Goal: Task Accomplishment & Management: Manage account settings

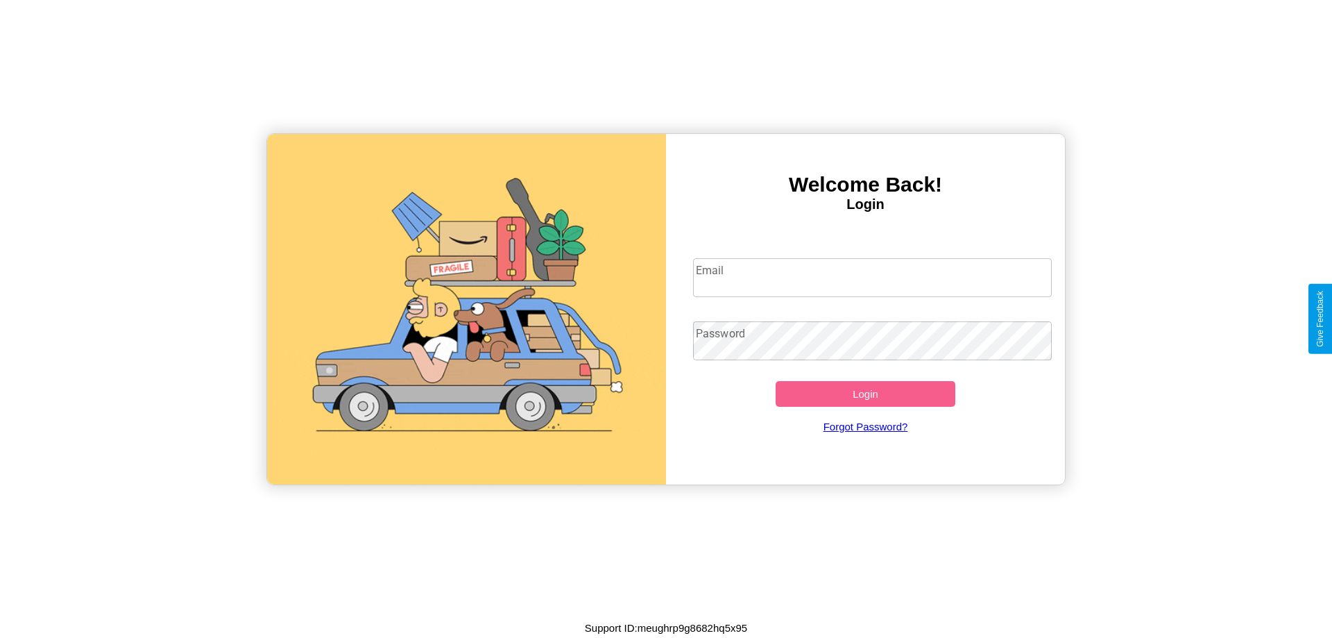
click at [872, 277] on input "Email" at bounding box center [872, 277] width 359 height 39
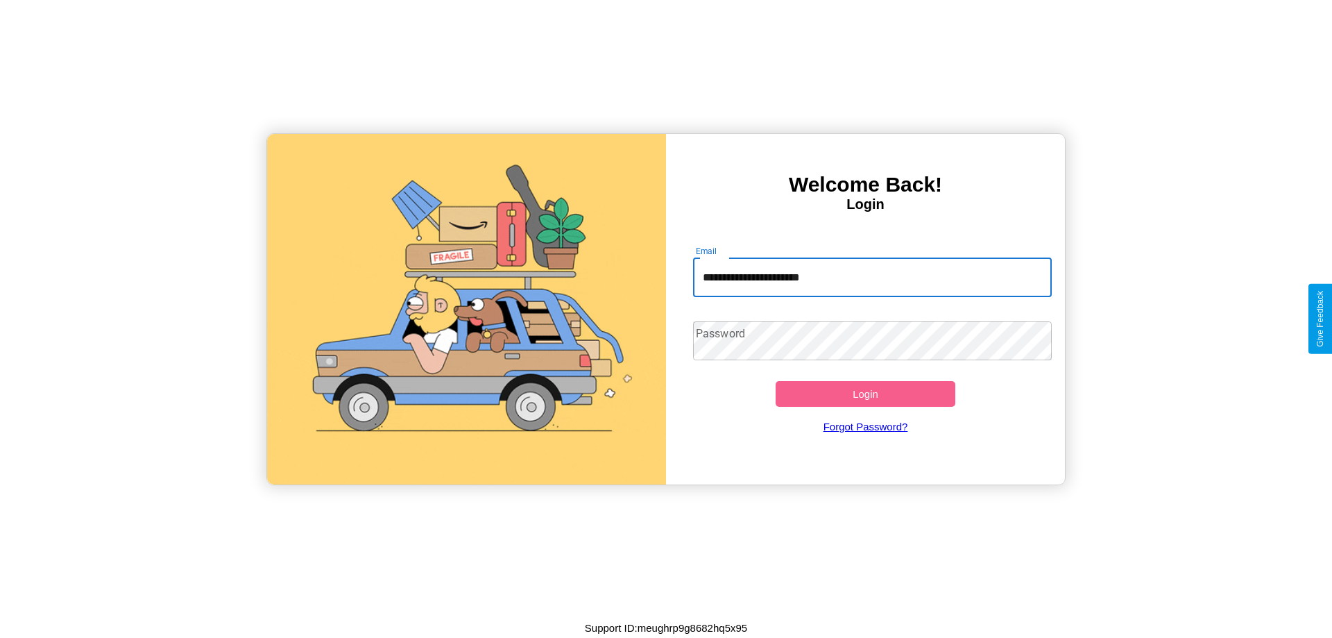
type input "**********"
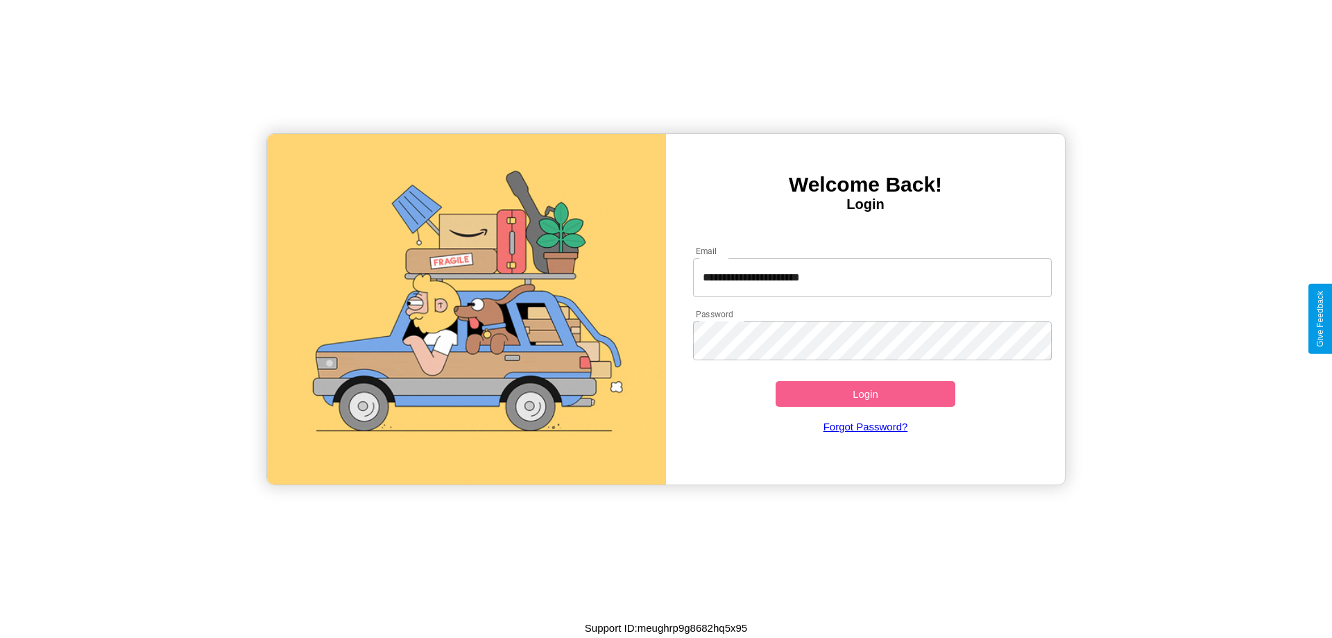
click at [865, 393] on button "Login" at bounding box center [866, 394] width 180 height 26
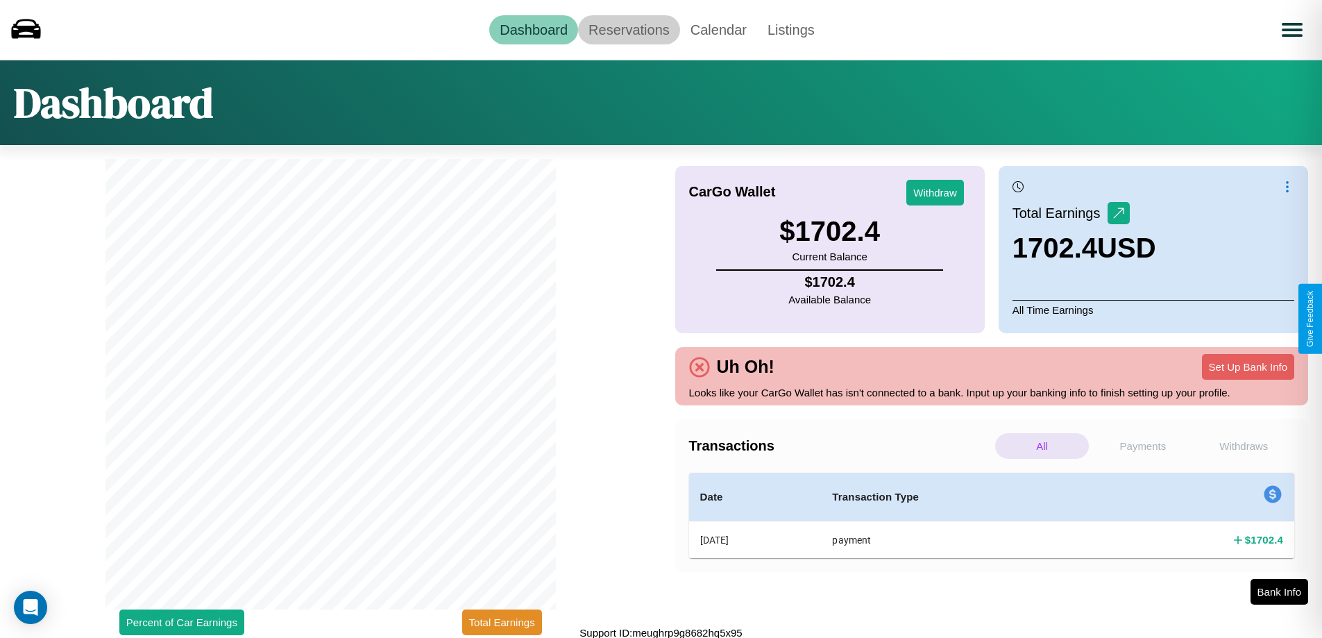
click at [629, 29] on link "Reservations" at bounding box center [629, 29] width 102 height 29
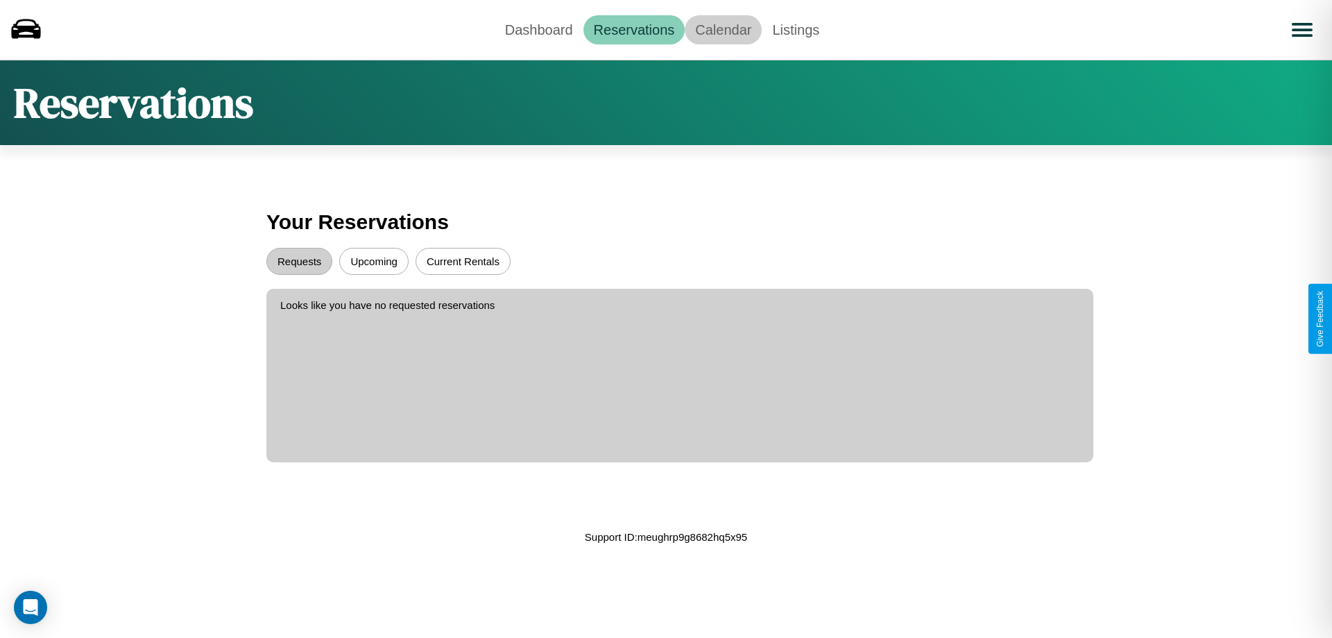
click at [723, 29] on link "Calendar" at bounding box center [723, 29] width 77 height 29
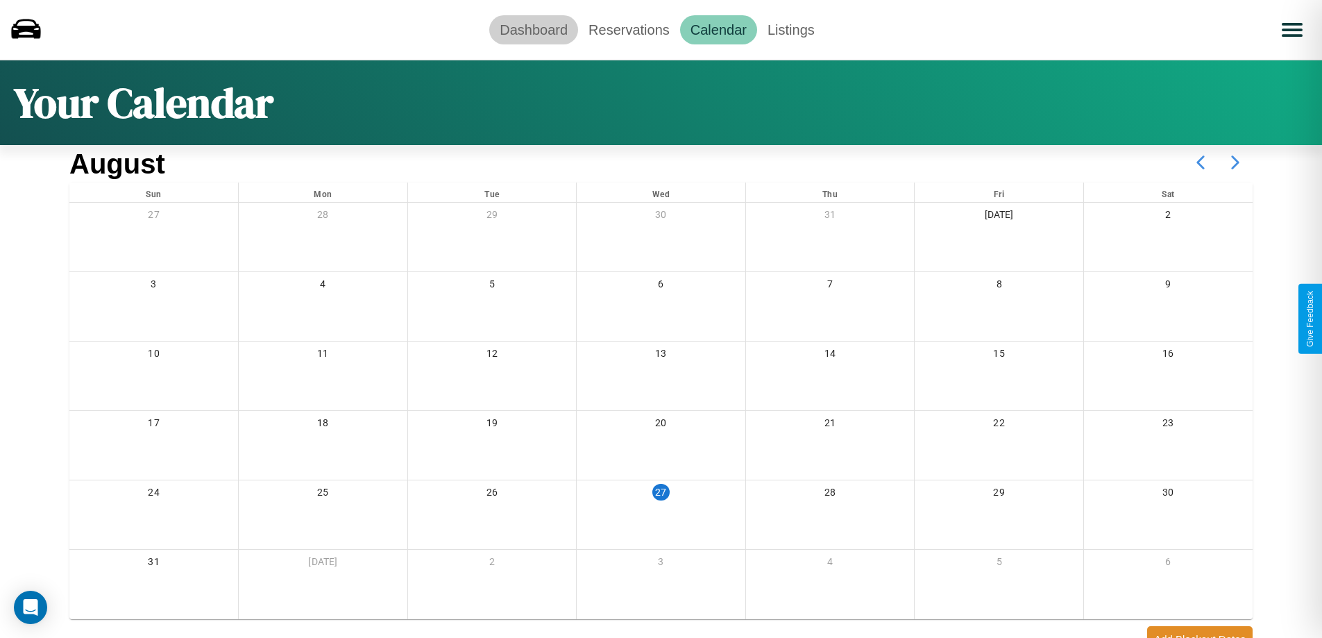
click at [534, 29] on link "Dashboard" at bounding box center [533, 29] width 89 height 29
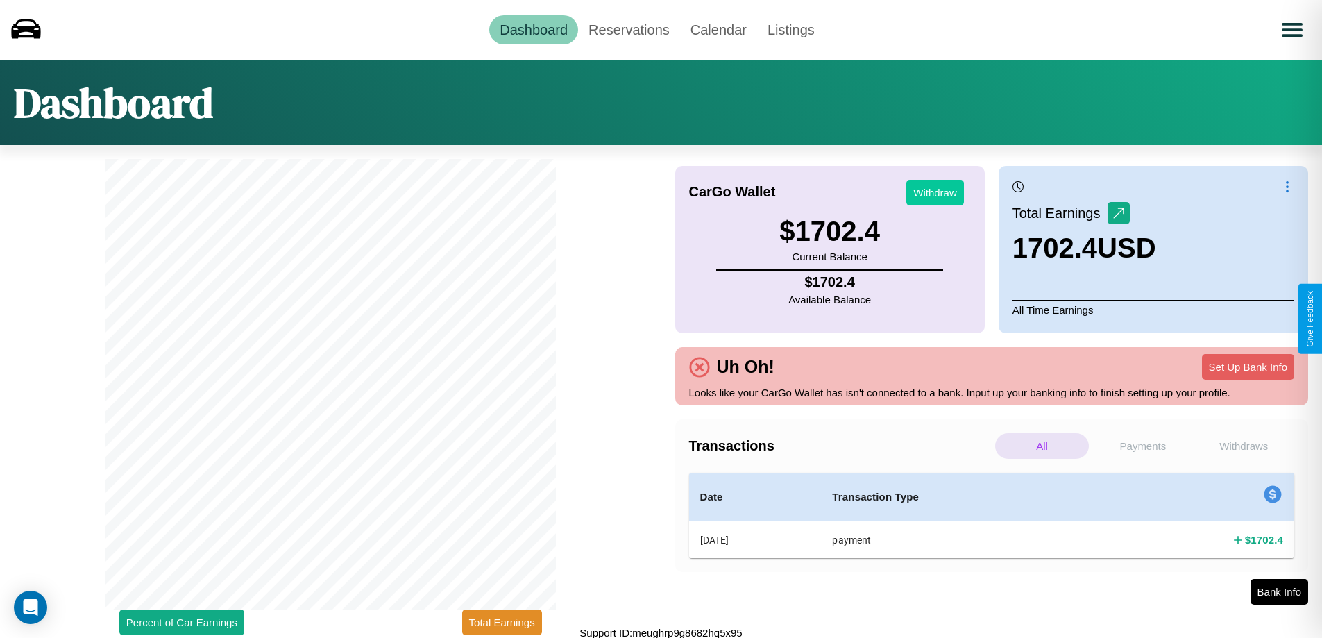
click at [934, 192] on button "Withdraw" at bounding box center [935, 193] width 58 height 26
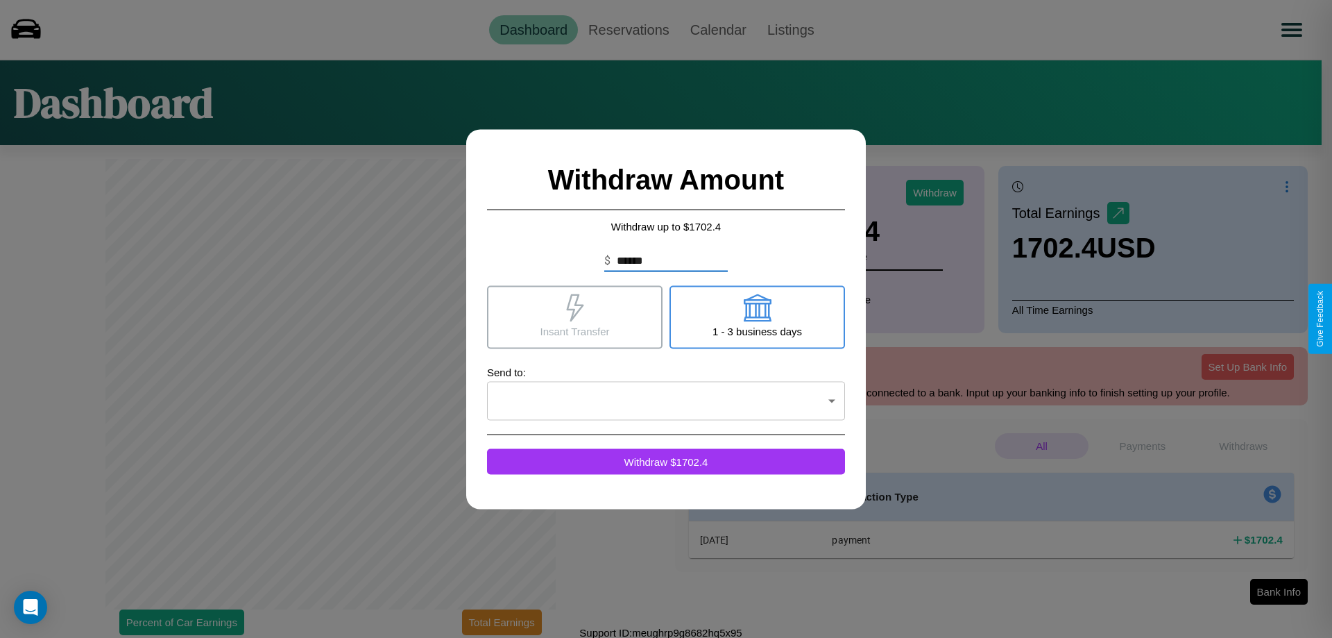
click at [574, 316] on icon at bounding box center [574, 307] width 17 height 28
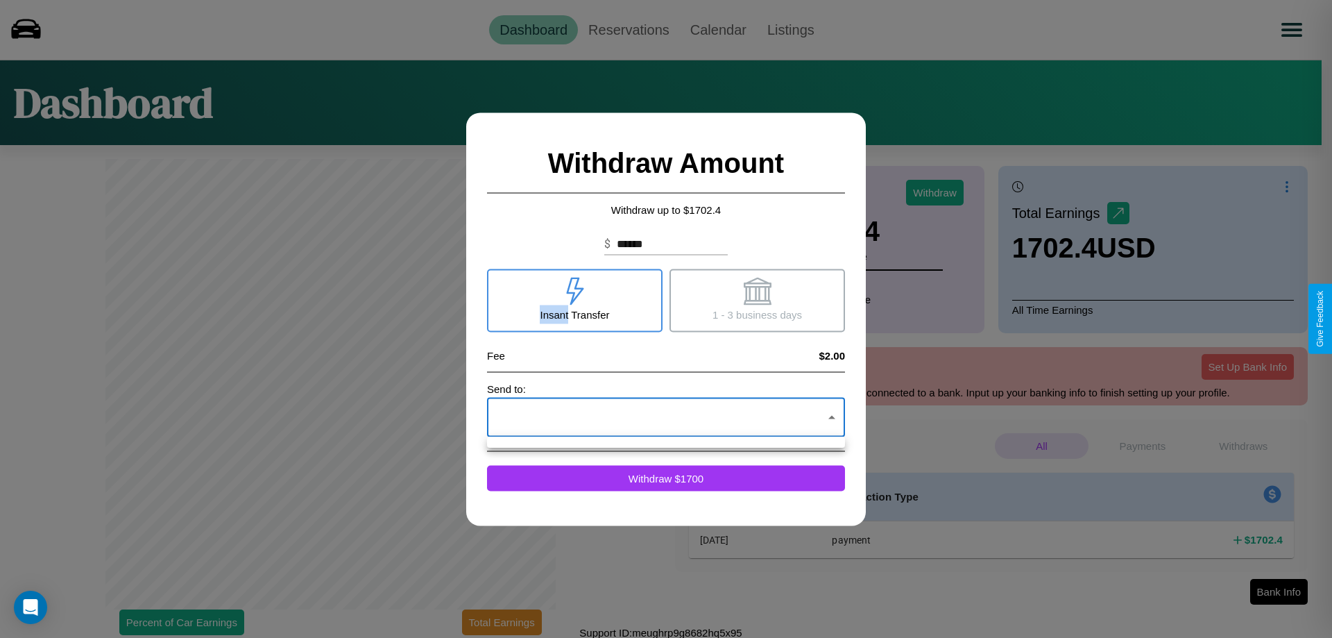
click at [666, 417] on div at bounding box center [666, 319] width 1332 height 638
